Goal: Information Seeking & Learning: Find contact information

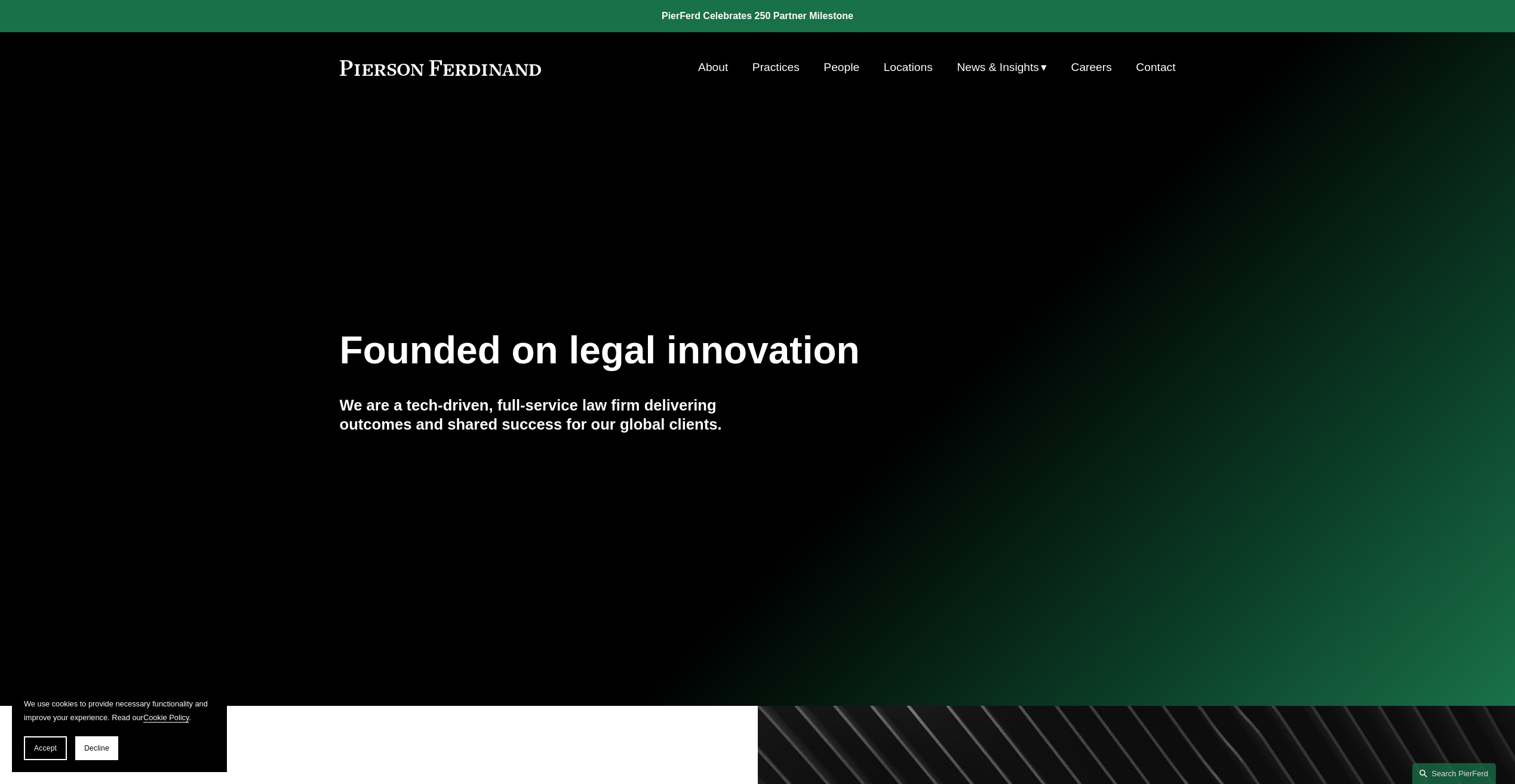
click at [904, 72] on link "Locations" at bounding box center [908, 67] width 49 height 23
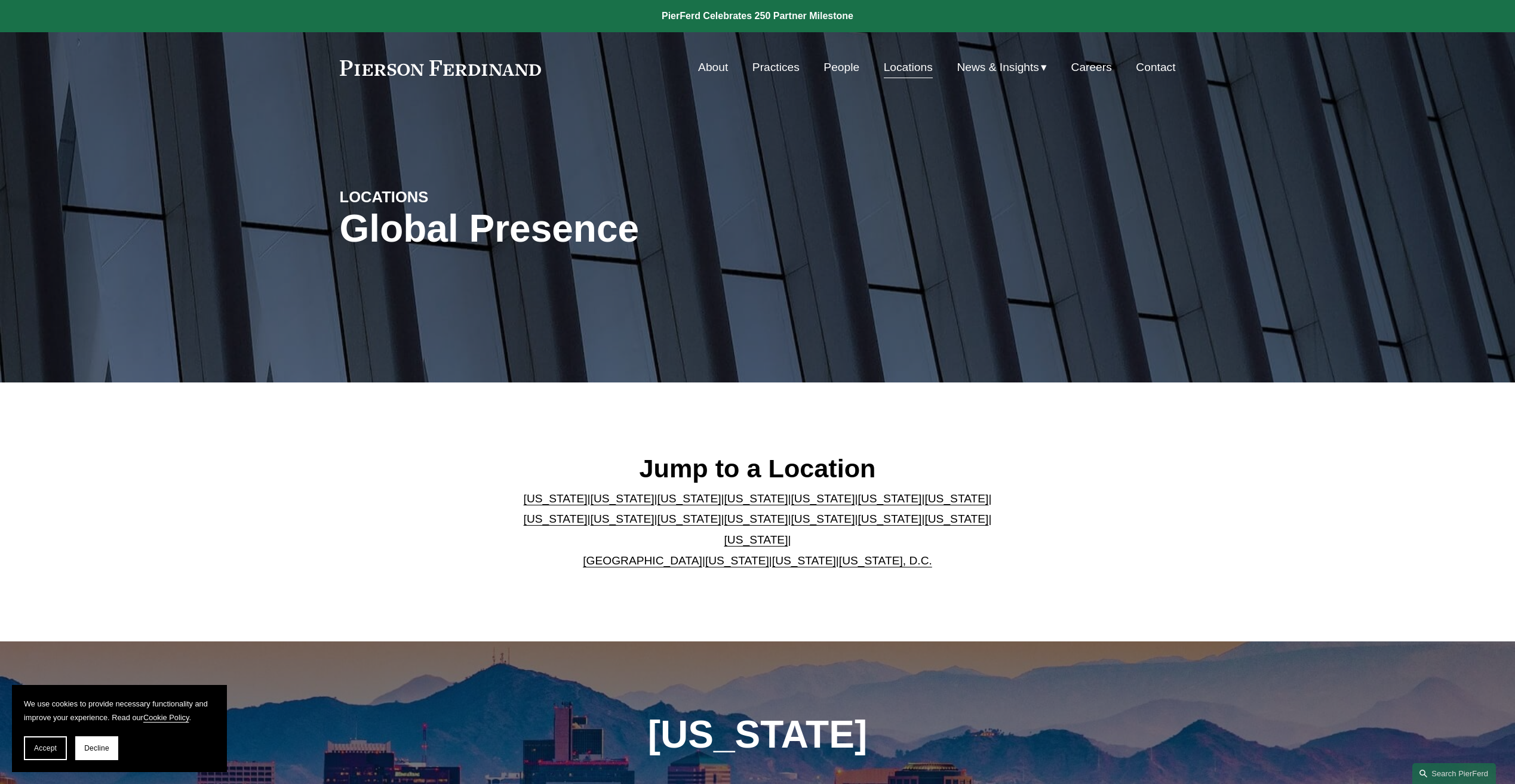
click at [708, 69] on link "About" at bounding box center [713, 67] width 30 height 23
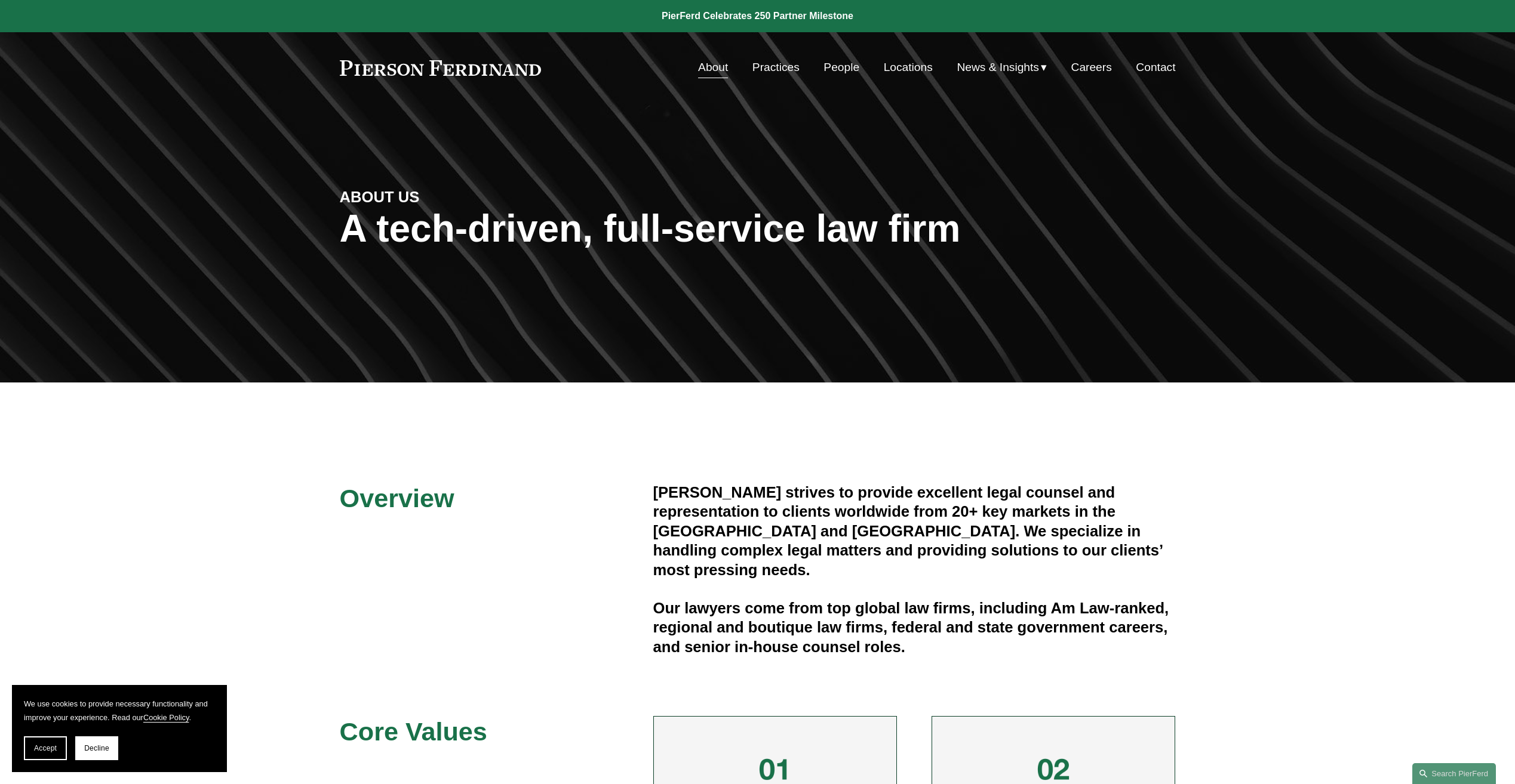
click at [784, 62] on link "Practices" at bounding box center [776, 67] width 47 height 23
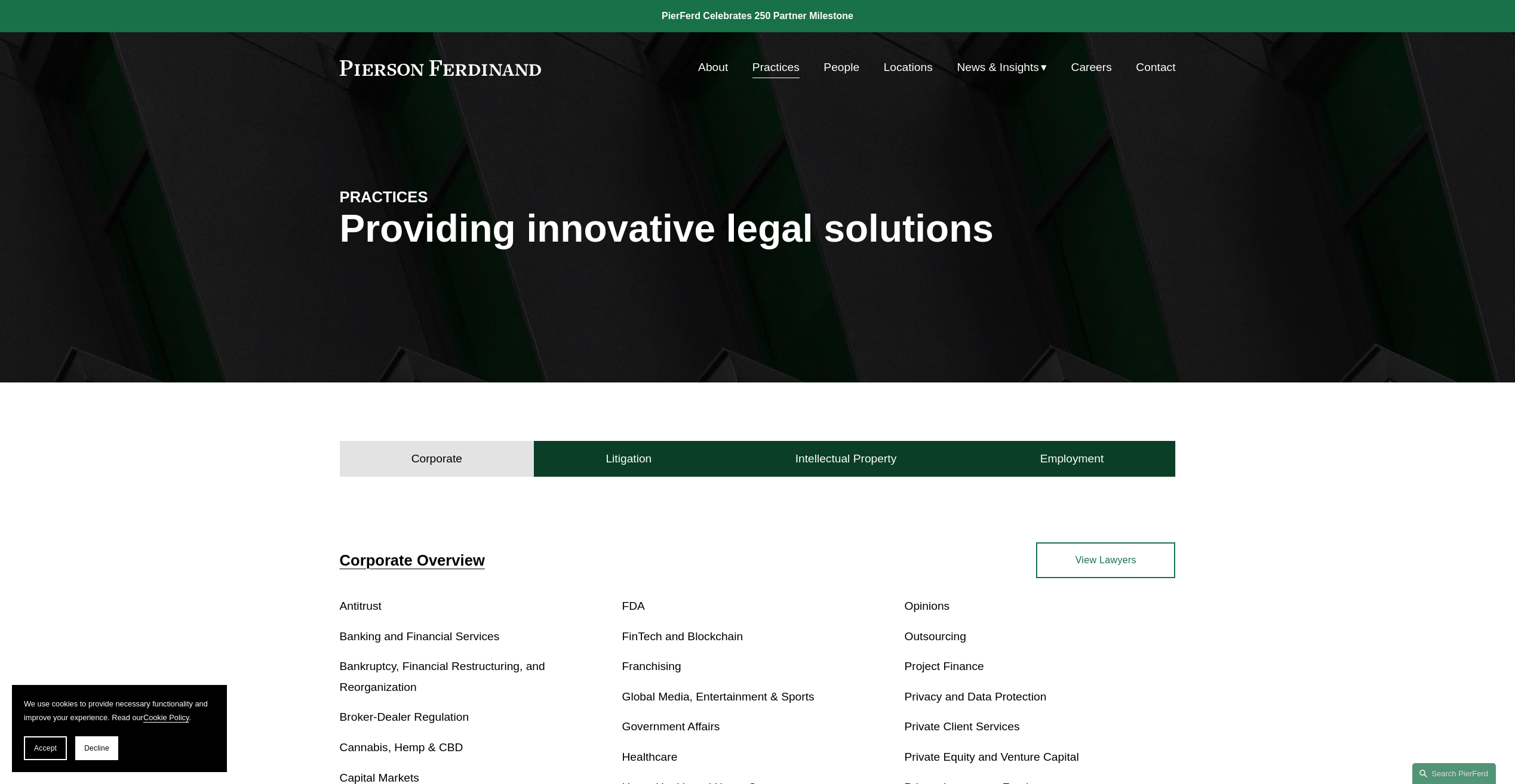
click at [844, 68] on link "People" at bounding box center [841, 67] width 36 height 23
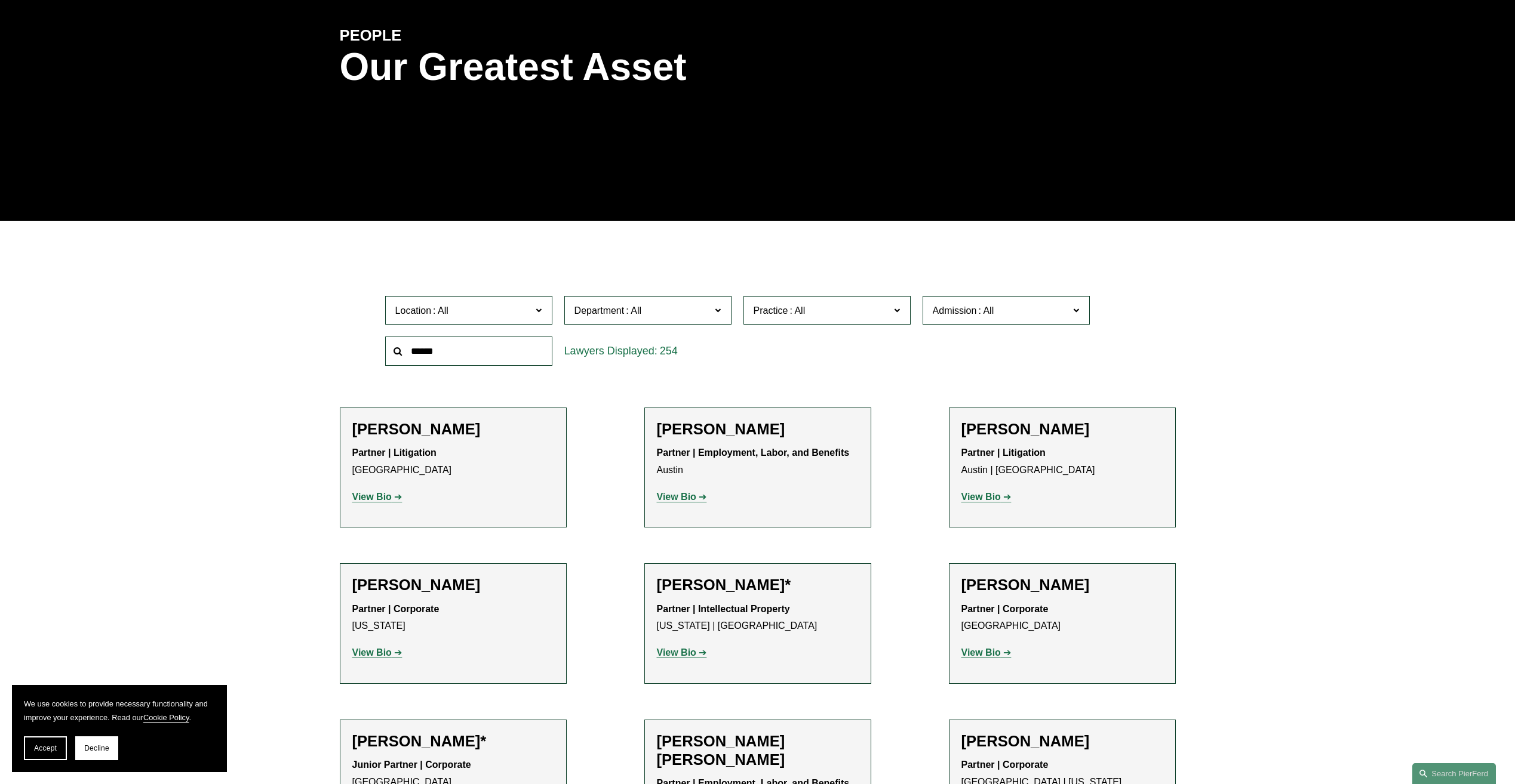
scroll to position [179, 0]
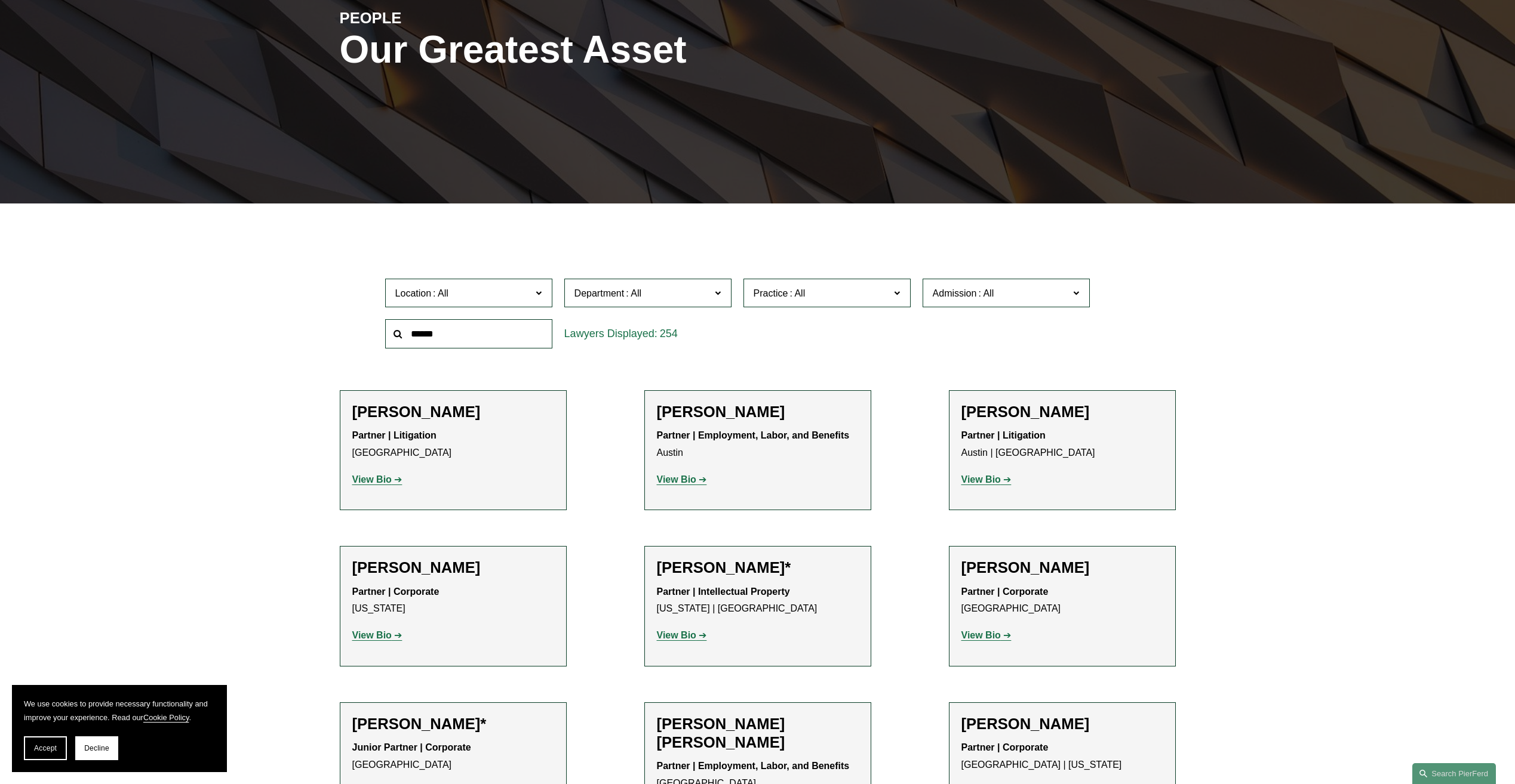
click at [515, 300] on span "Location" at bounding box center [464, 294] width 137 height 16
click at [0, 0] on link "[GEOGRAPHIC_DATA]" at bounding box center [0, 0] width 0 height 0
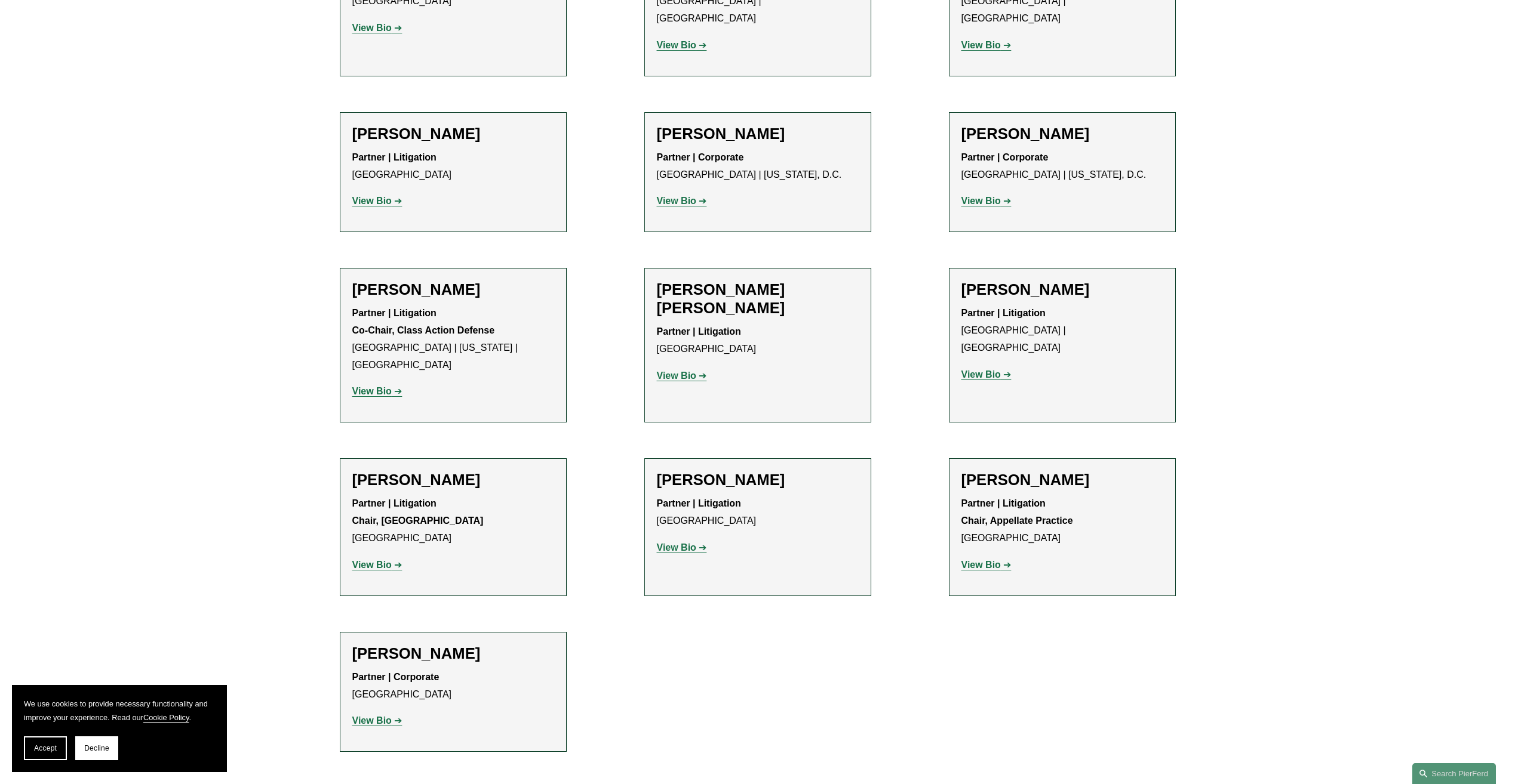
scroll to position [804, 0]
click at [462, 644] on h2 "[PERSON_NAME]" at bounding box center [453, 653] width 202 height 19
click at [372, 715] on strong "View Bio" at bounding box center [372, 720] width 39 height 10
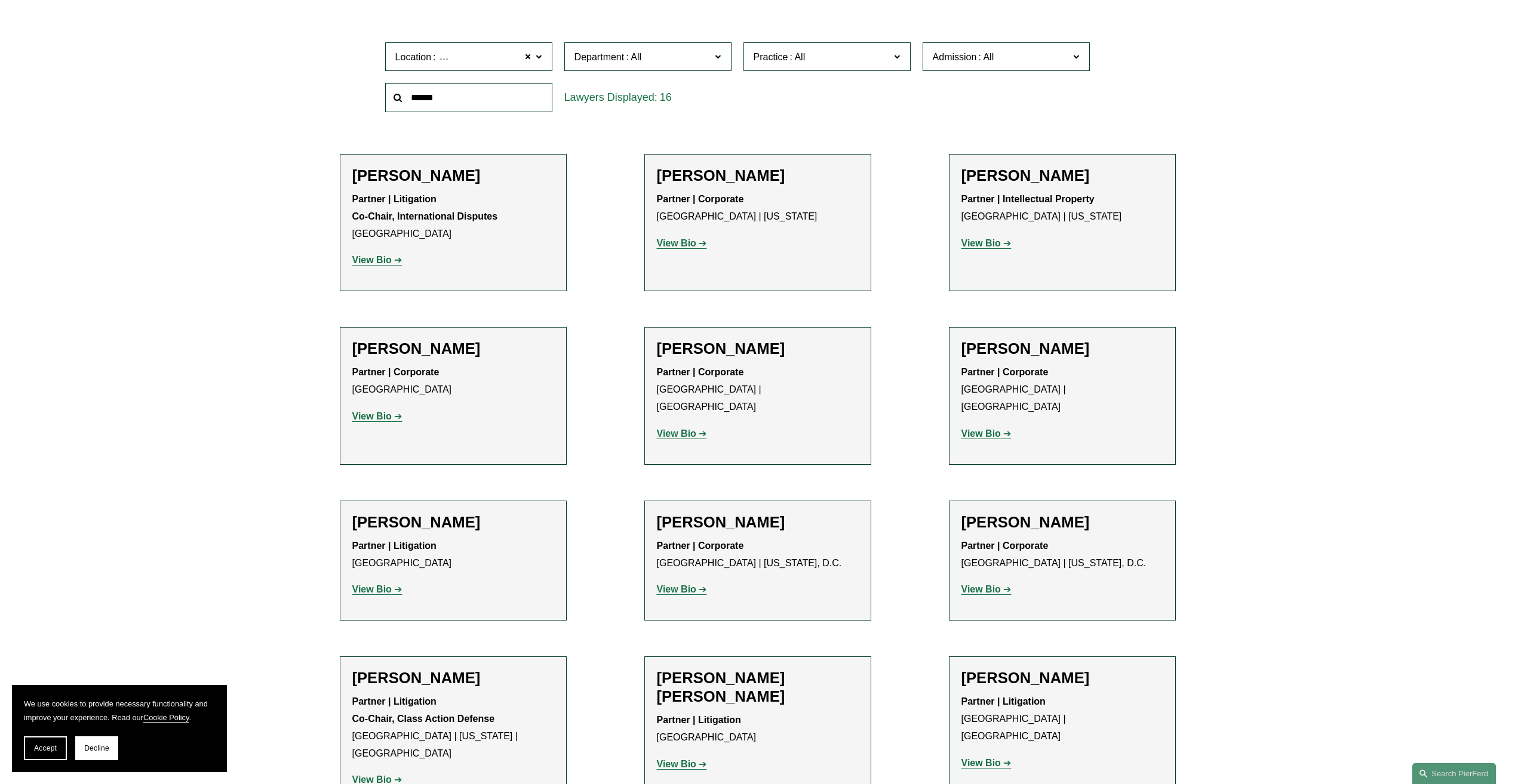
scroll to position [447, 0]
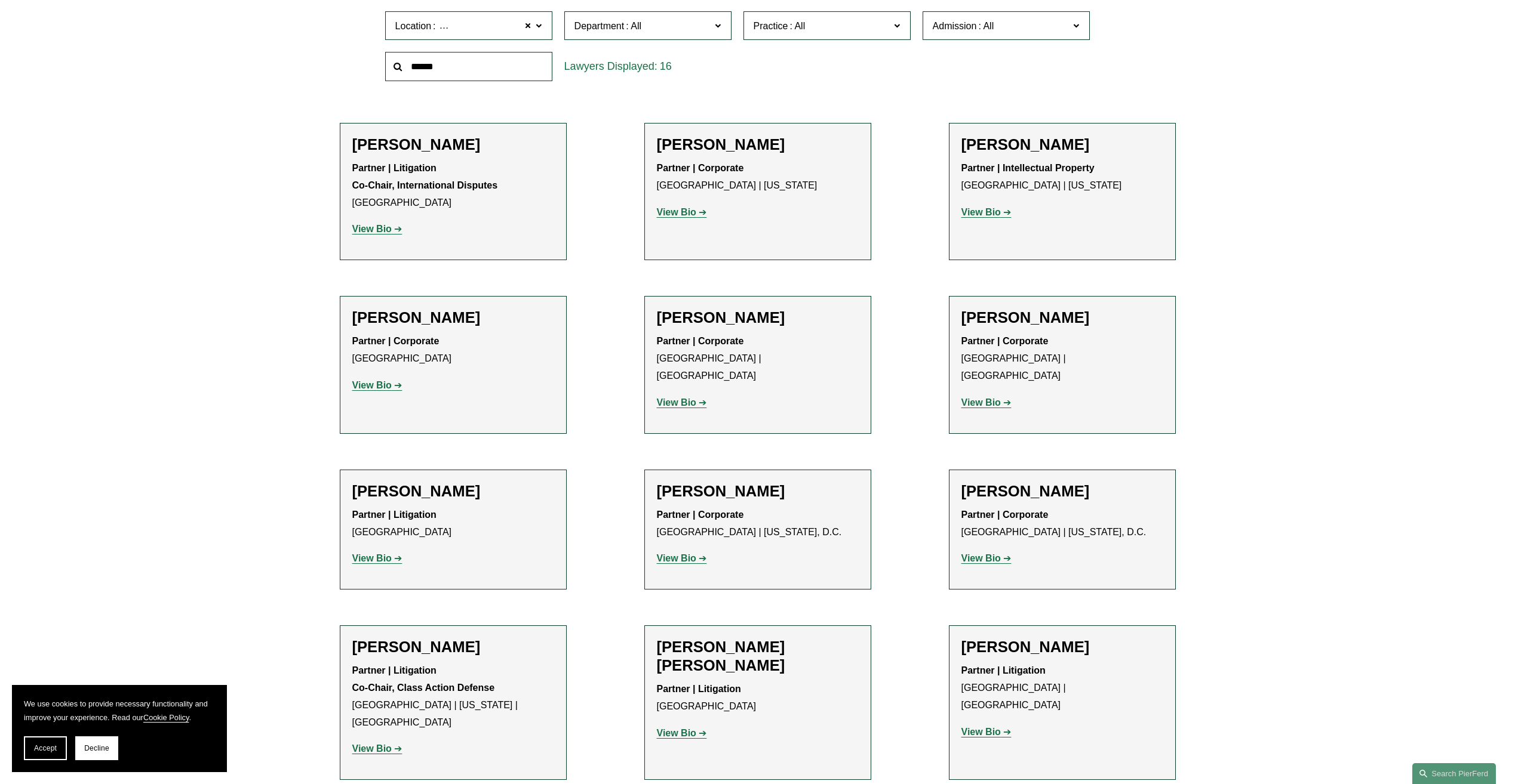
click at [369, 553] on strong "View Bio" at bounding box center [372, 558] width 39 height 10
